Goal: Use online tool/utility

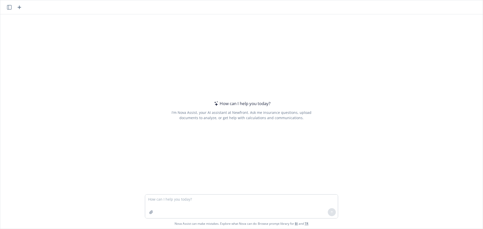
click at [181, 203] on textarea at bounding box center [241, 207] width 193 height 24
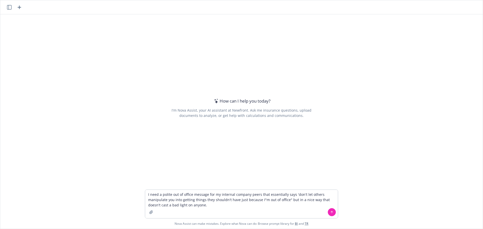
click at [261, 201] on textarea "I need a polite out of office message for my internal company peers that essent…" at bounding box center [241, 204] width 193 height 28
type textarea "I need a polite out of office message for my internal company peers that essent…"
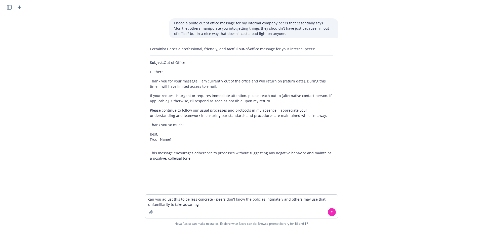
type textarea "can you adjust this to be less concrete - peers don't know the policies intimat…"
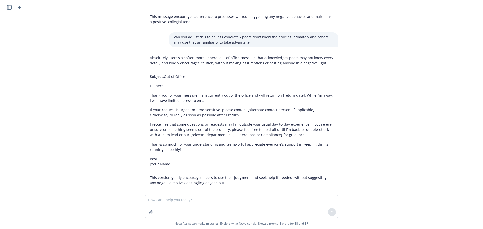
scroll to position [141, 0]
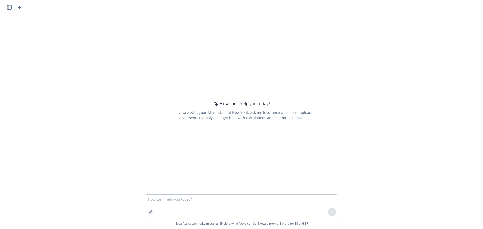
click at [10, 10] on button "button" at bounding box center [9, 7] width 6 height 6
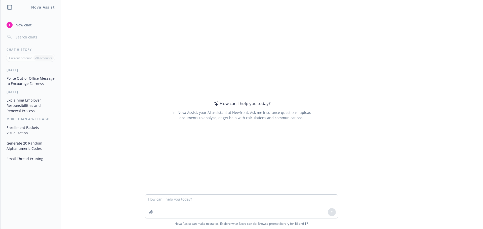
drag, startPoint x: 40, startPoint y: 80, endPoint x: 34, endPoint y: 79, distance: 5.9
click at [34, 79] on button "Polite Out-of-Office Message to Encourage Fairness" at bounding box center [31, 81] width 52 height 14
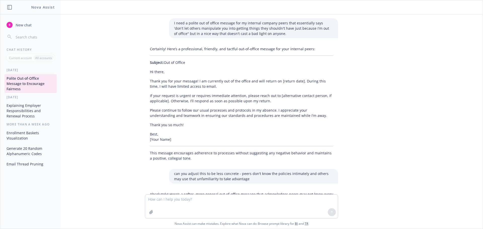
scroll to position [142, 0]
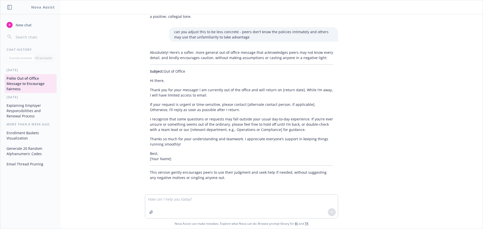
click at [211, 208] on textarea at bounding box center [241, 207] width 193 height 24
drag, startPoint x: 30, startPoint y: 80, endPoint x: 25, endPoint y: 77, distance: 5.8
click at [25, 77] on button "Polite Out-of-Office Message to Encourage Fairness" at bounding box center [31, 83] width 52 height 19
click at [9, 7] on icon "button" at bounding box center [9, 7] width 5 height 5
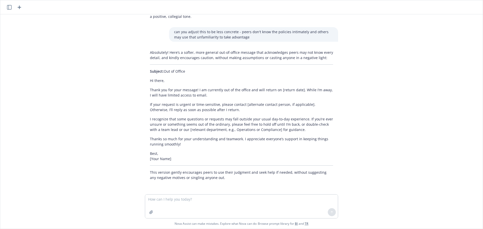
click at [9, 7] on icon "button" at bounding box center [9, 7] width 5 height 5
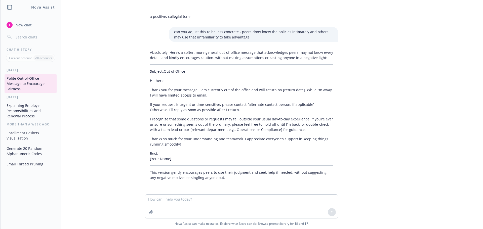
click at [84, 89] on div "I need a polite out of office message for my internal company peers that essent…" at bounding box center [241, 104] width 483 height 180
